Goal: Book appointment/travel/reservation

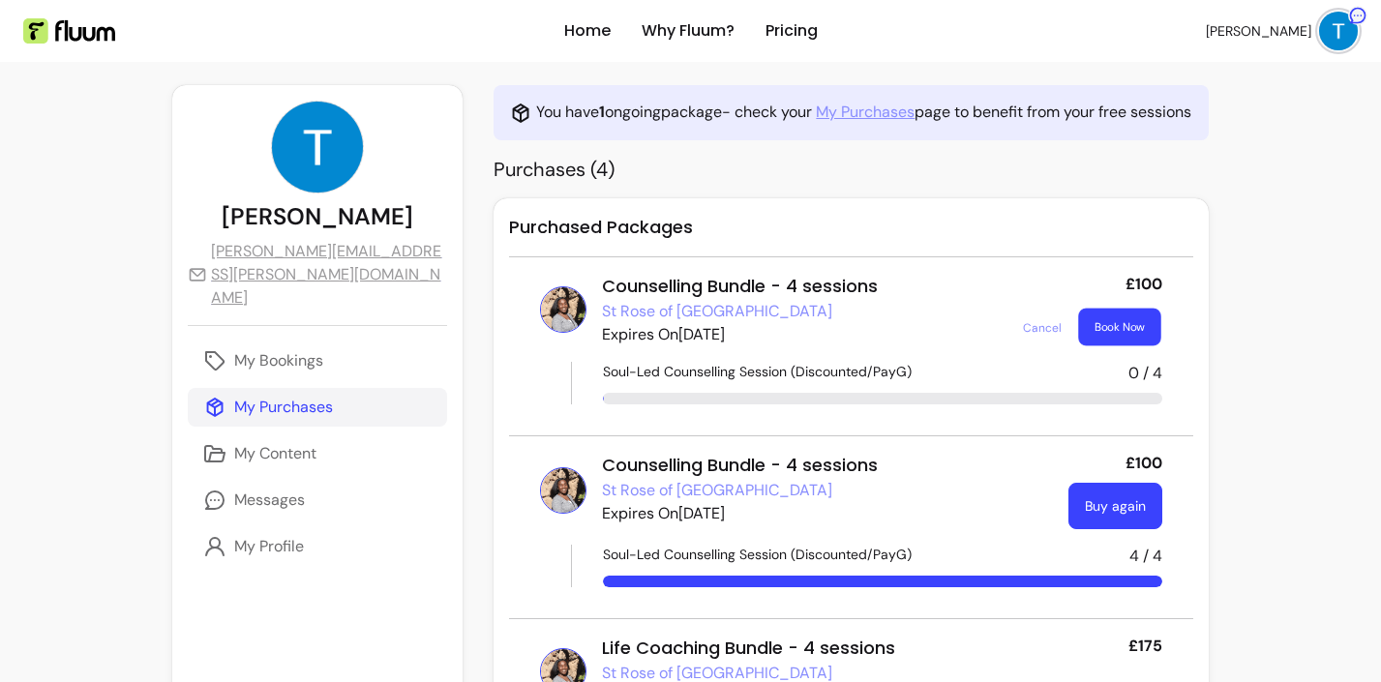
click at [1114, 329] on button "Book Now" at bounding box center [1119, 328] width 82 height 38
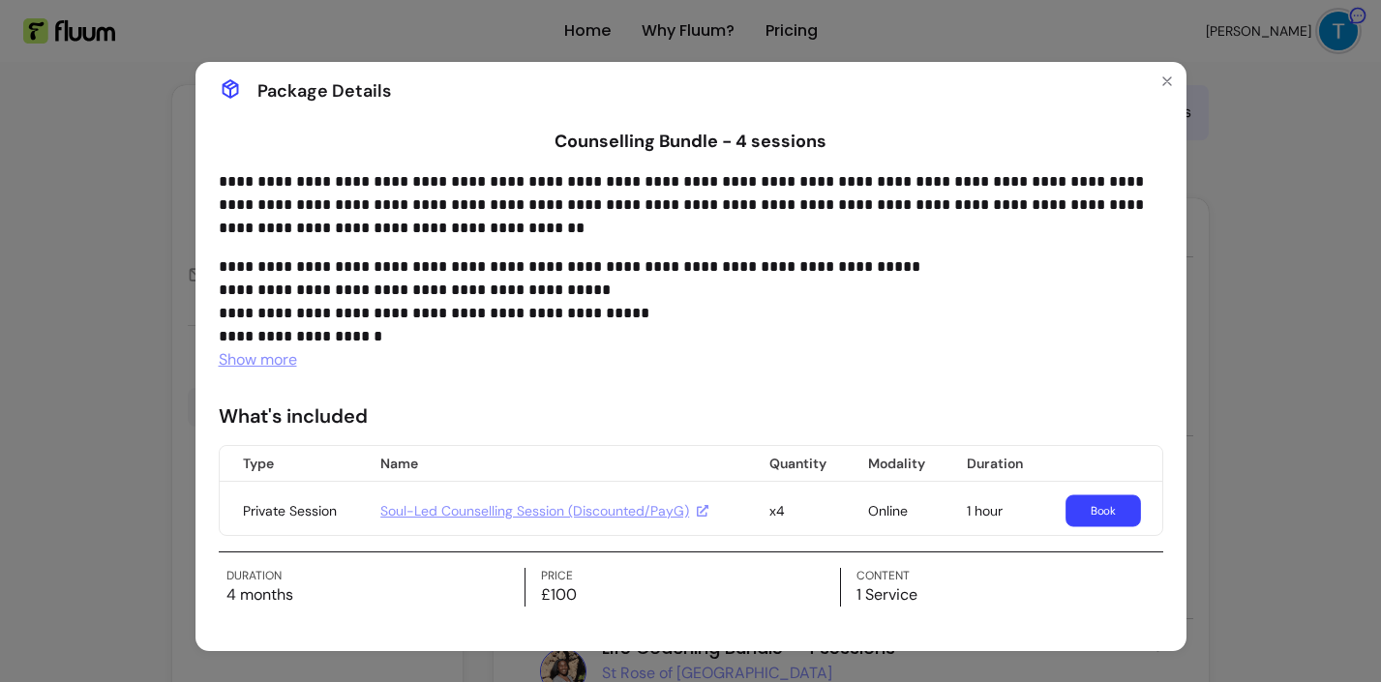
click at [1094, 516] on link "Book" at bounding box center [1103, 511] width 75 height 32
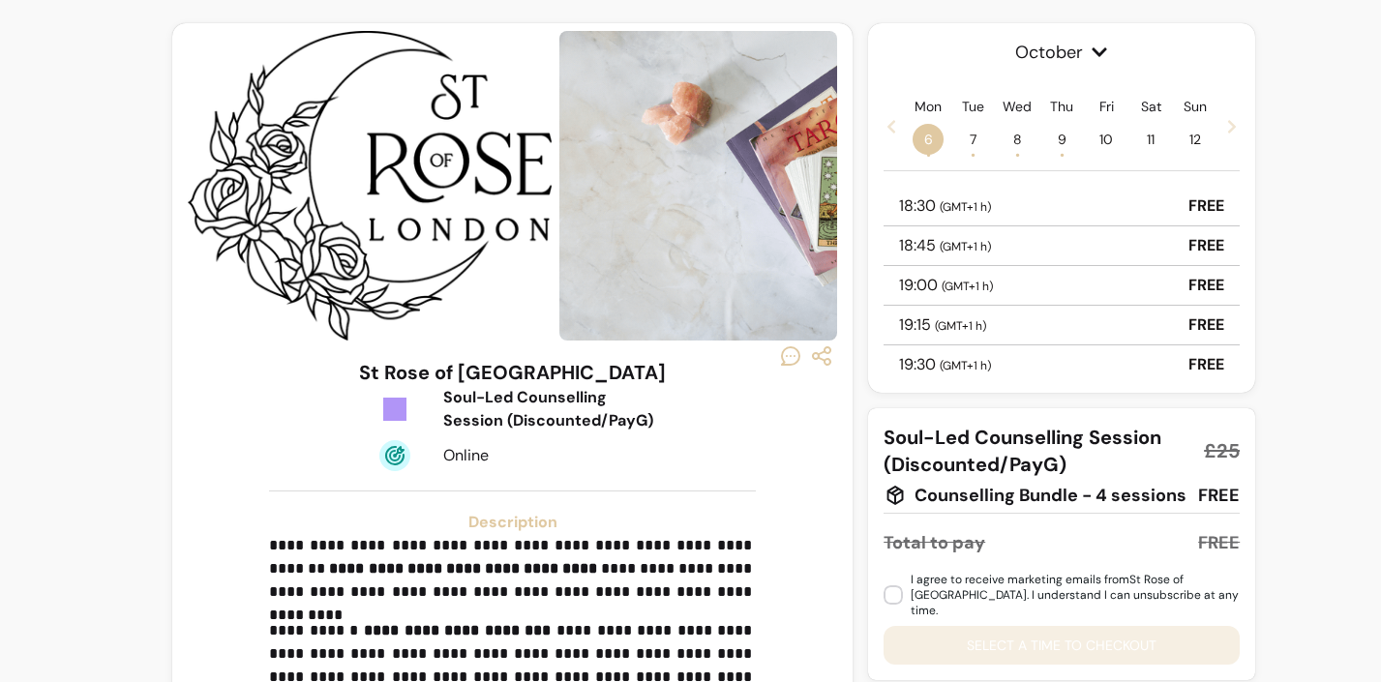
click at [970, 204] on span "( GMT+1 h )" at bounding box center [965, 206] width 51 height 15
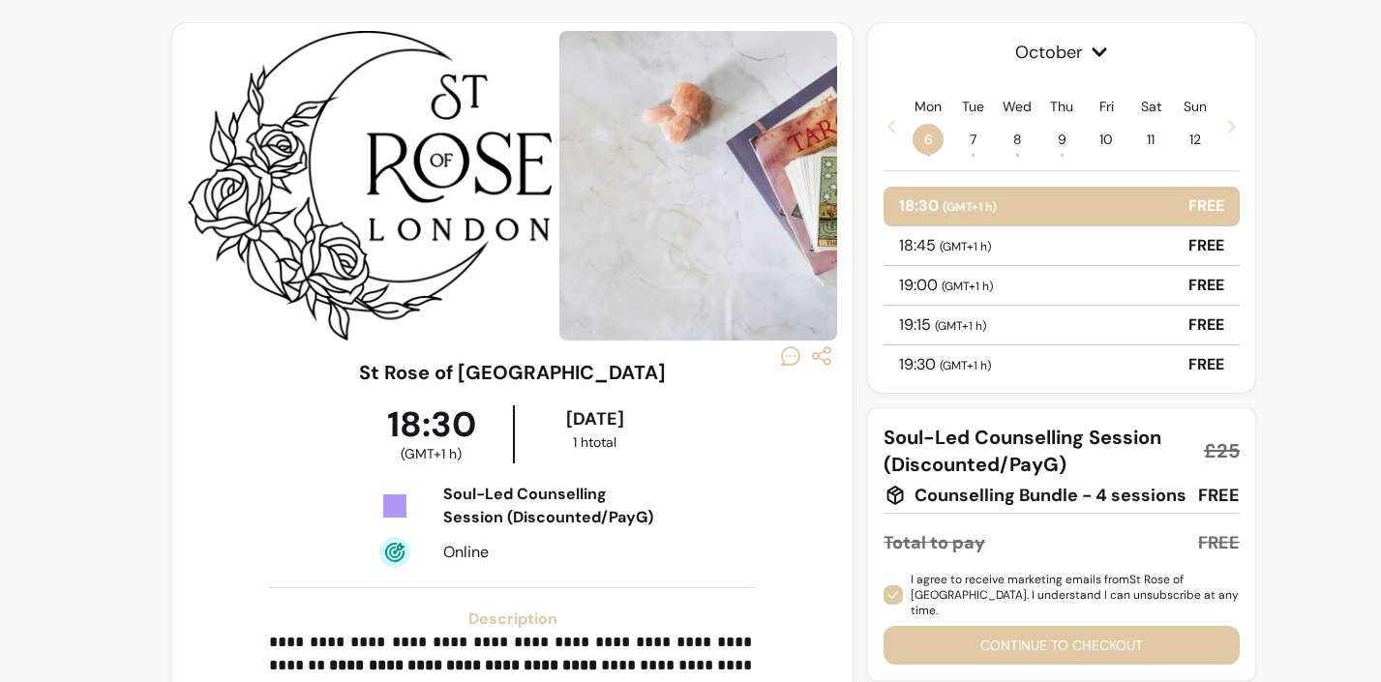
click at [955, 626] on button "Continue to checkout" at bounding box center [1062, 645] width 356 height 39
